Goal: Check status: Check status

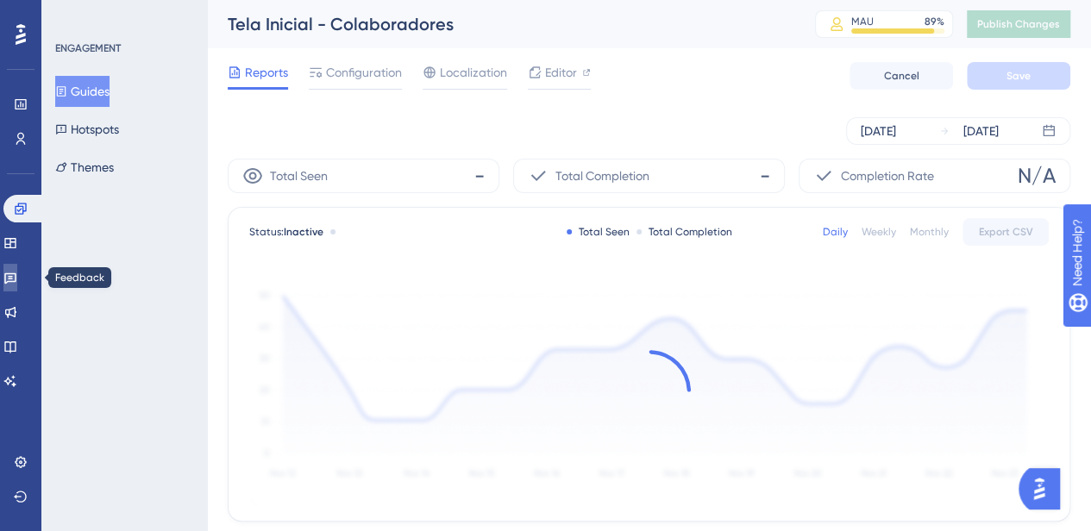
click at [17, 280] on icon at bounding box center [10, 278] width 14 height 14
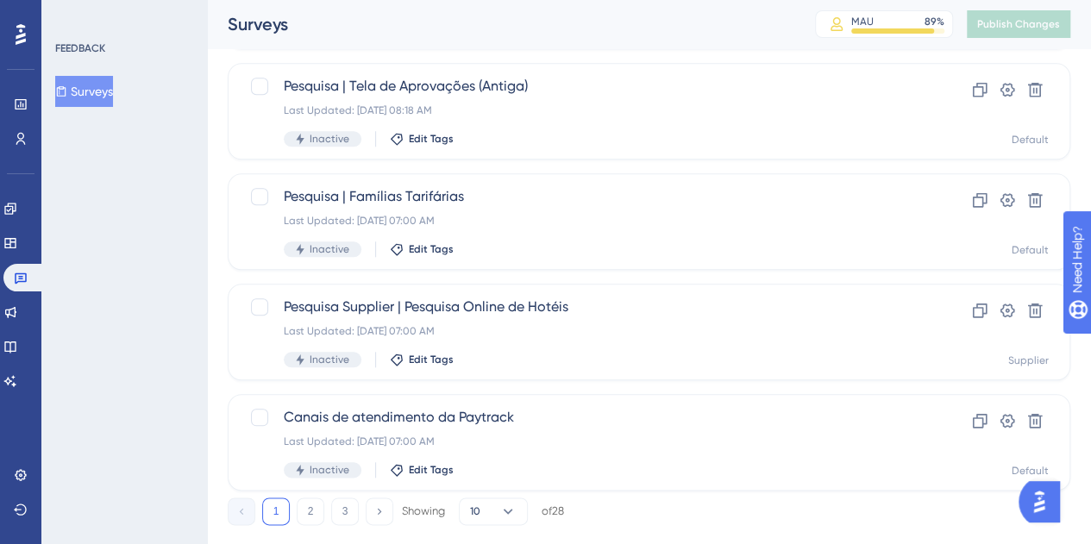
scroll to position [776, 0]
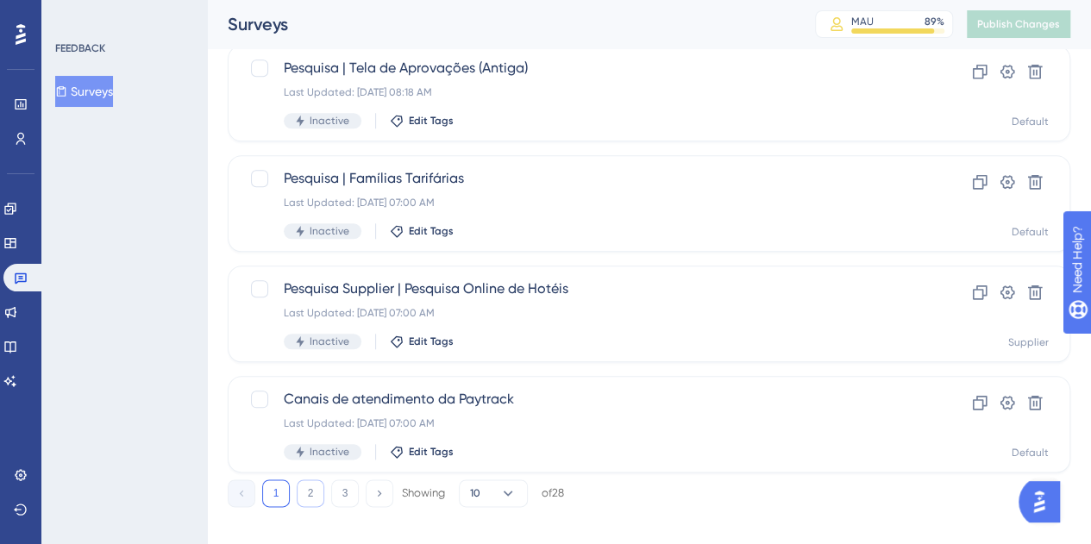
drag, startPoint x: 314, startPoint y: 493, endPoint x: 322, endPoint y: 486, distance: 9.8
click at [314, 493] on button "2" at bounding box center [311, 494] width 28 height 28
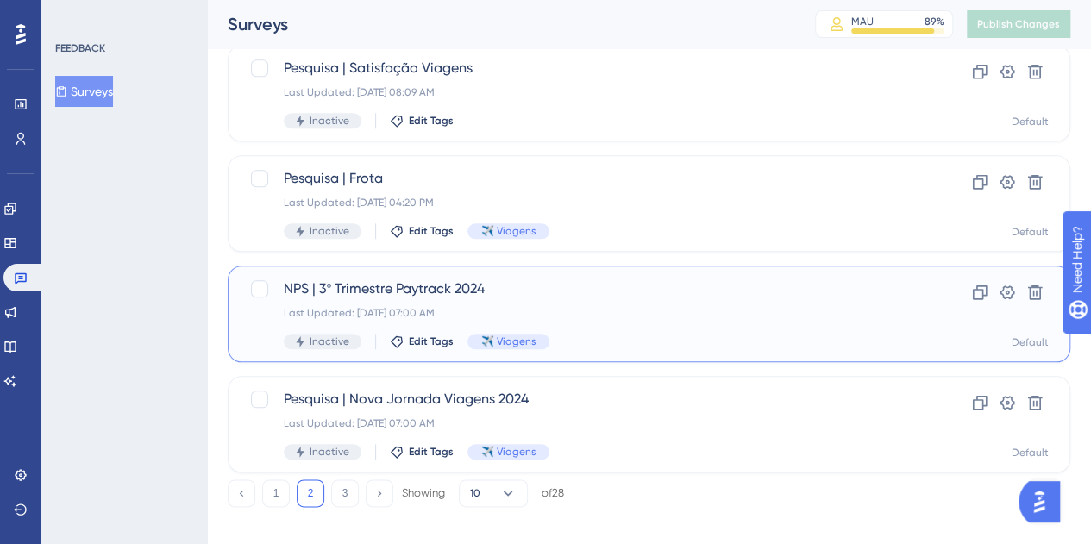
click at [685, 331] on div "NPS | 3º Trimestre Paytrack 2024 Last Updated: [DATE] 07:00 AM Inactive Edit Ta…" at bounding box center [580, 314] width 593 height 71
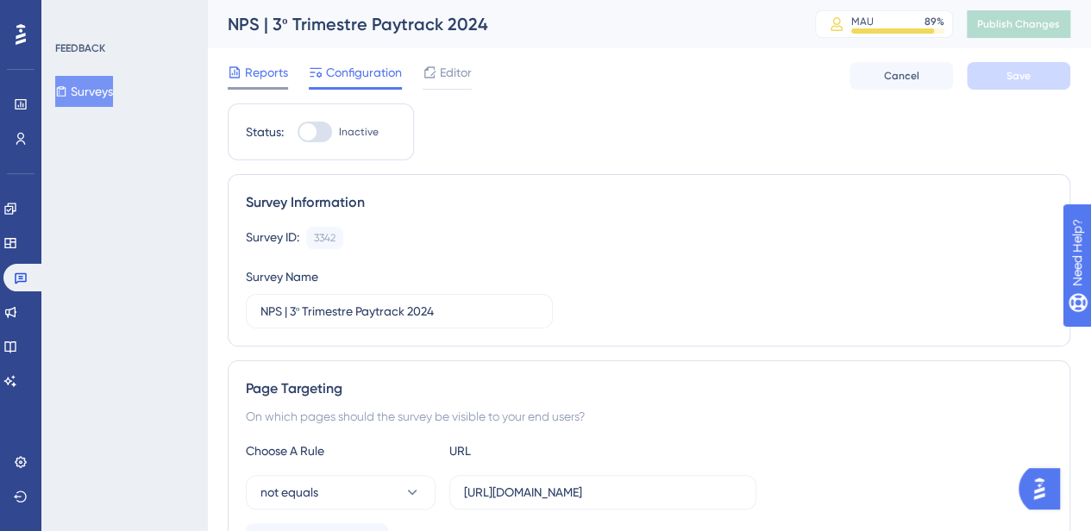
click at [282, 73] on span "Reports" at bounding box center [266, 72] width 43 height 21
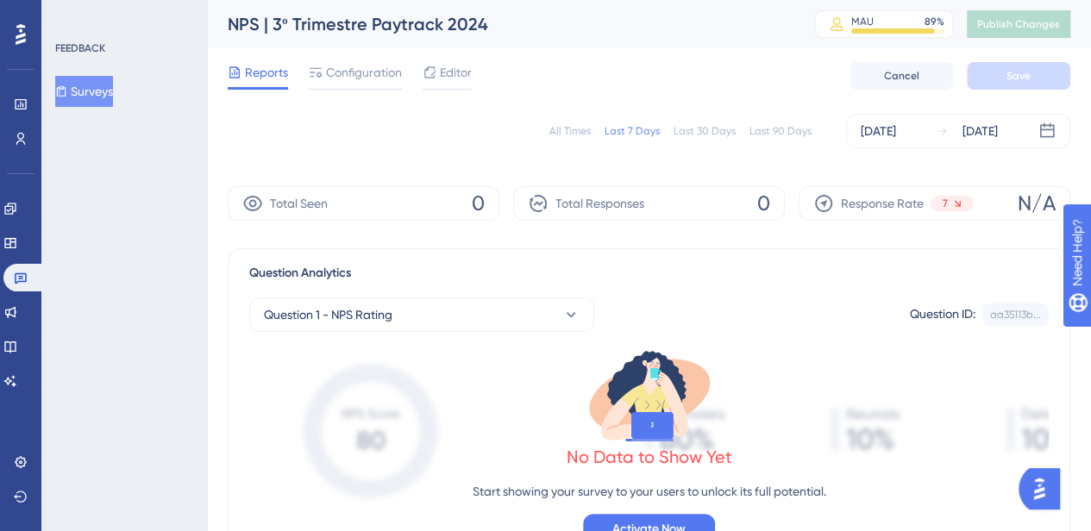
click at [590, 129] on div "All Times" at bounding box center [569, 131] width 41 height 14
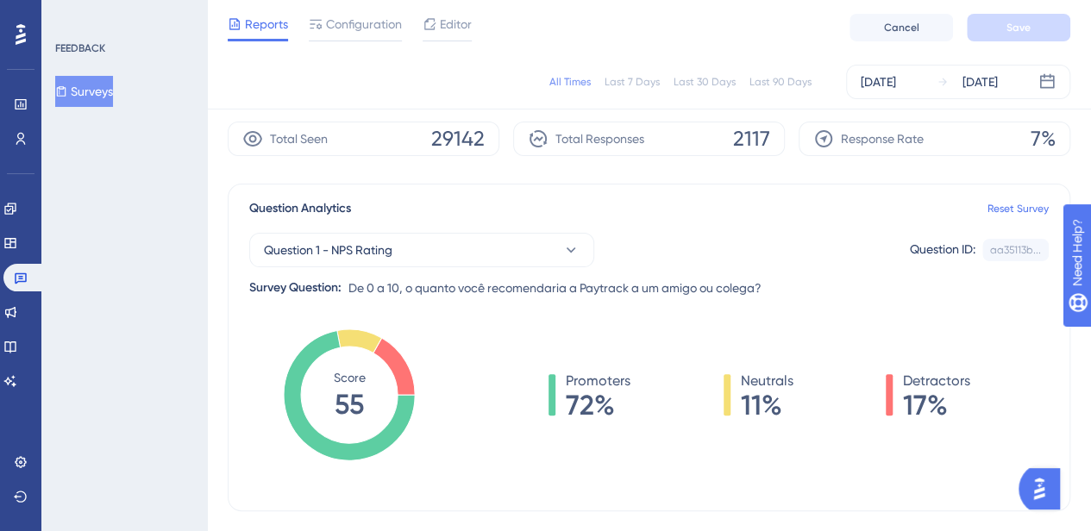
scroll to position [55, 0]
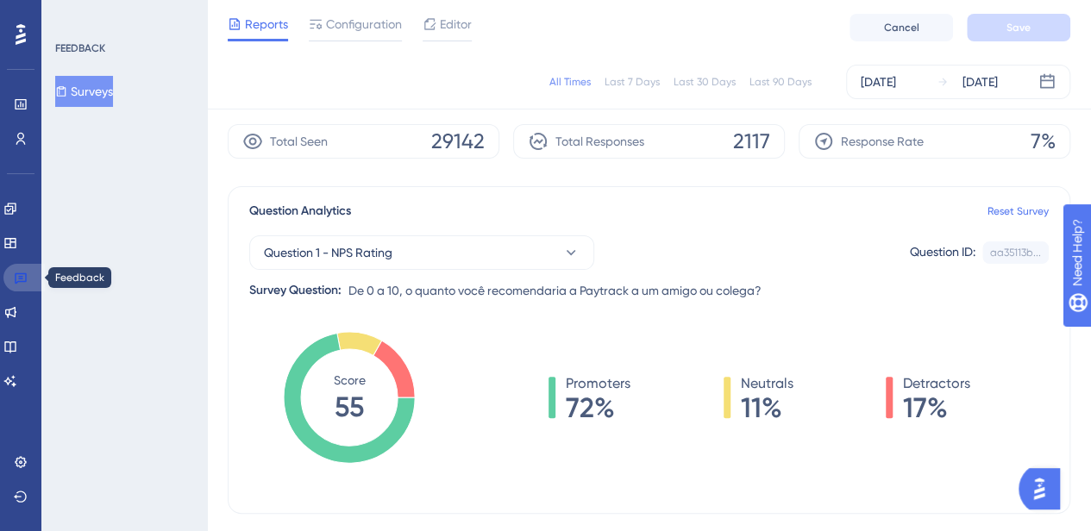
click at [22, 283] on icon at bounding box center [21, 278] width 14 height 14
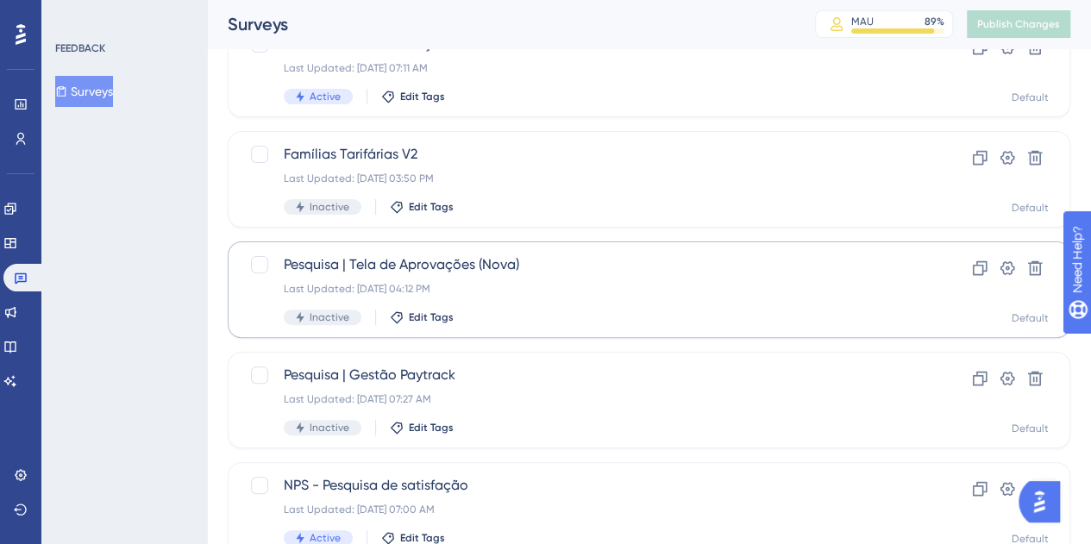
scroll to position [173, 0]
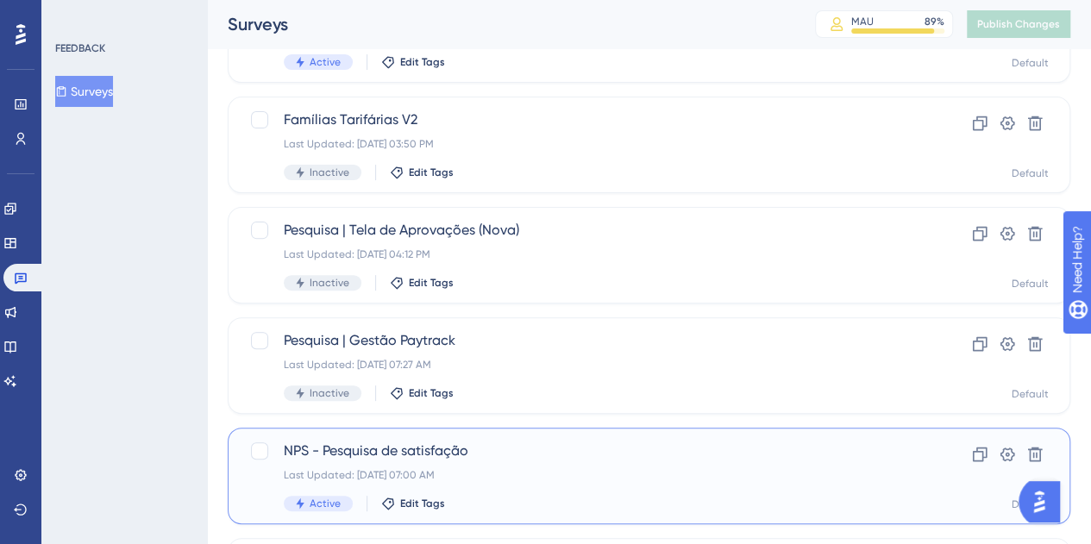
click at [526, 480] on div "Last Updated: [DATE] 07:00 AM" at bounding box center [580, 475] width 593 height 14
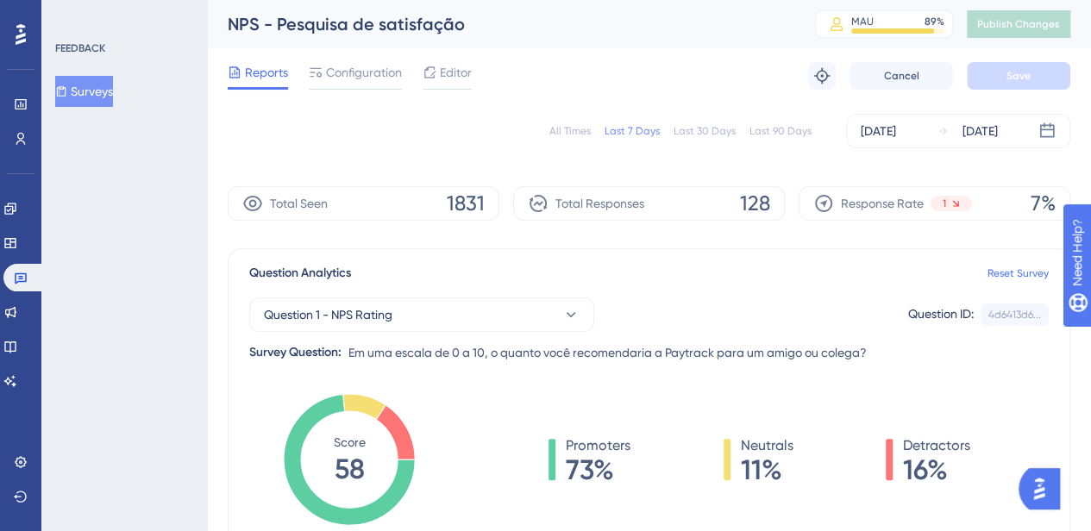
click at [574, 130] on div "All Times" at bounding box center [569, 131] width 41 height 14
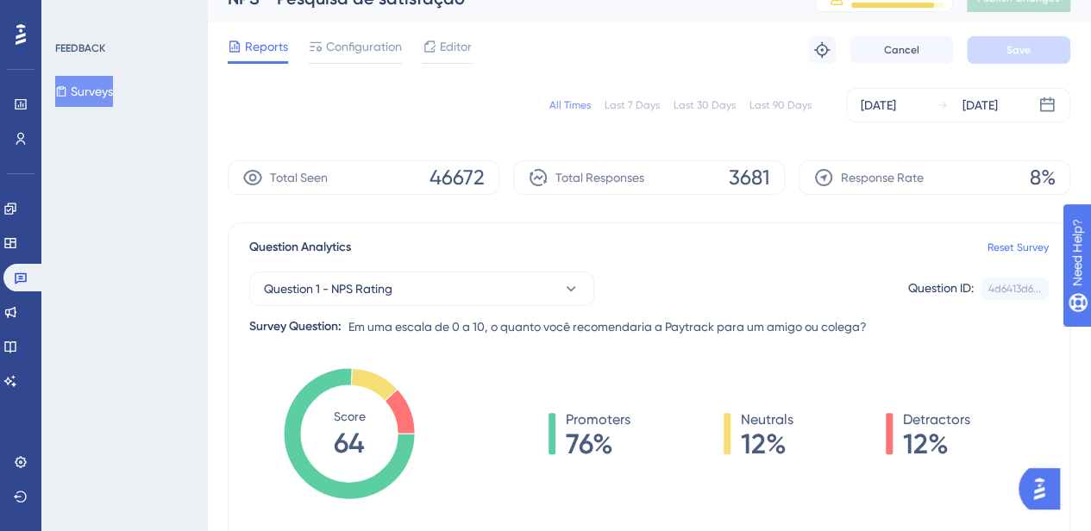
scroll to position [39, 0]
